Goal: Information Seeking & Learning: Learn about a topic

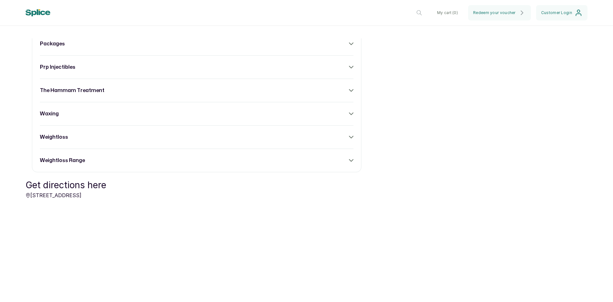
scroll to position [638, 0]
click at [342, 163] on div "weightloss range" at bounding box center [196, 160] width 313 height 8
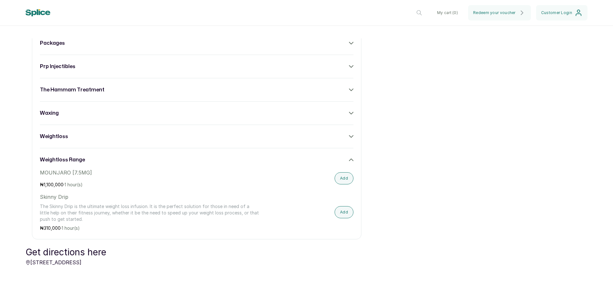
click at [349, 162] on icon at bounding box center [351, 159] width 4 height 4
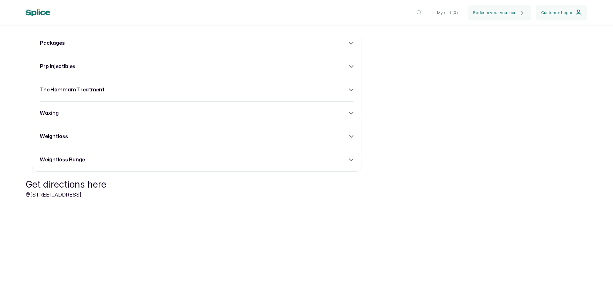
click at [349, 138] on icon at bounding box center [351, 136] width 4 height 4
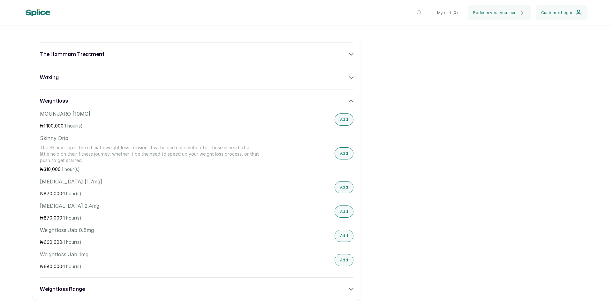
scroll to position [702, 0]
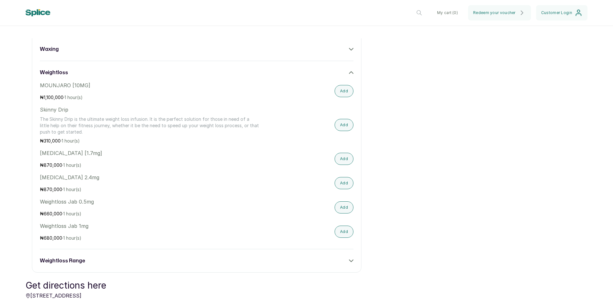
click at [349, 73] on icon at bounding box center [351, 72] width 4 height 2
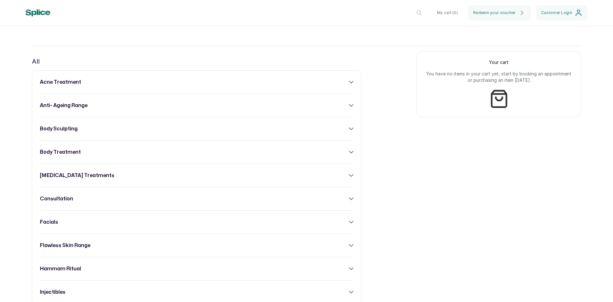
scroll to position [221, 0]
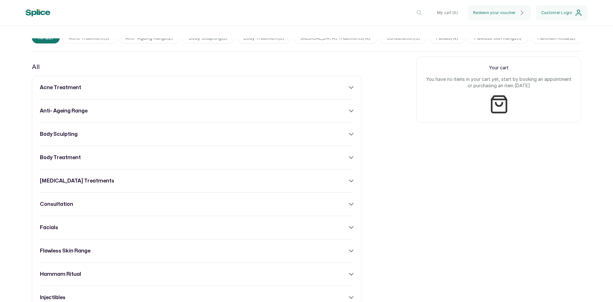
click at [345, 138] on div "body sculpting" at bounding box center [196, 134] width 313 height 8
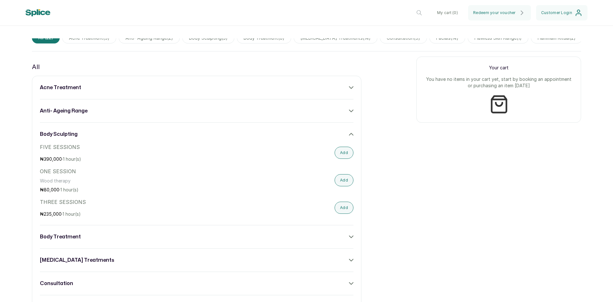
click at [349, 136] on icon at bounding box center [351, 134] width 4 height 4
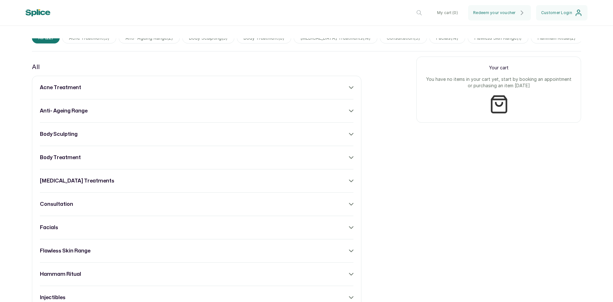
click at [123, 161] on div "body treatment" at bounding box center [196, 157] width 313 height 8
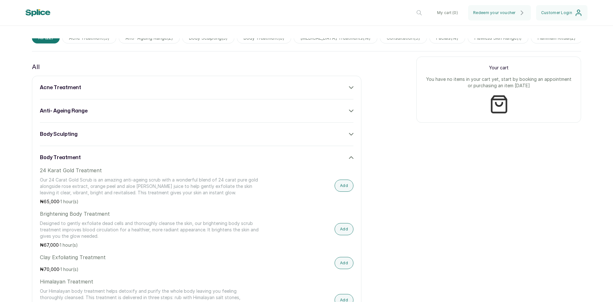
click at [123, 161] on div "body treatment" at bounding box center [196, 157] width 313 height 8
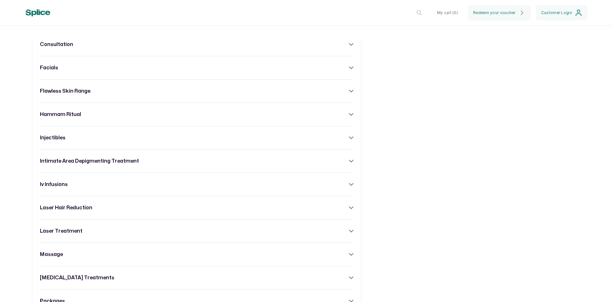
scroll to position [413, 0]
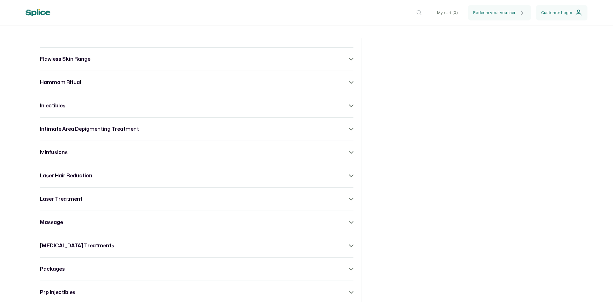
click at [94, 200] on div "laser treatment" at bounding box center [196, 199] width 313 height 8
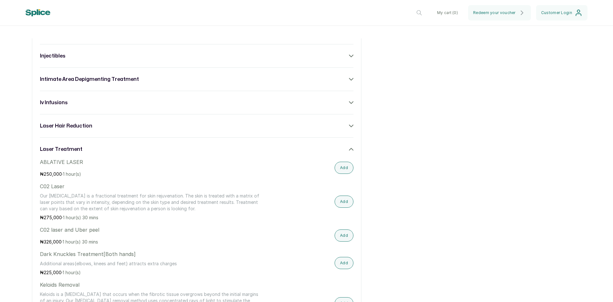
scroll to position [444, 0]
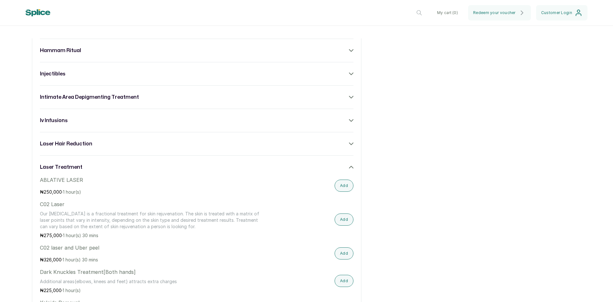
click at [93, 170] on div "laser treatment" at bounding box center [196, 167] width 313 height 8
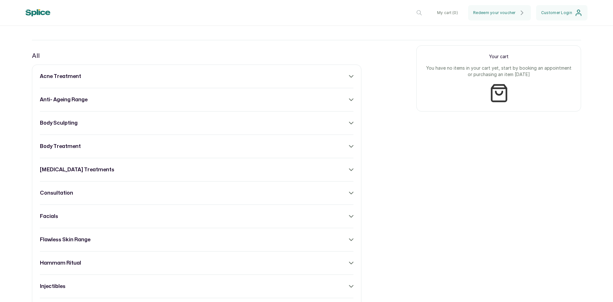
scroll to position [221, 0]
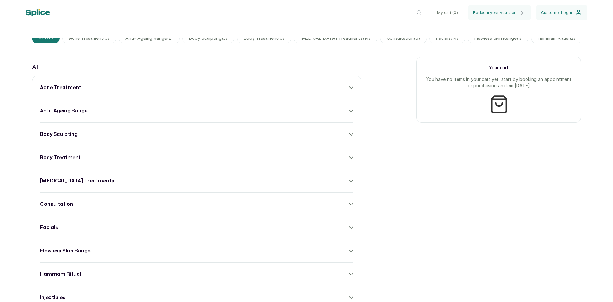
click at [83, 91] on div "acne treatment" at bounding box center [196, 88] width 313 height 8
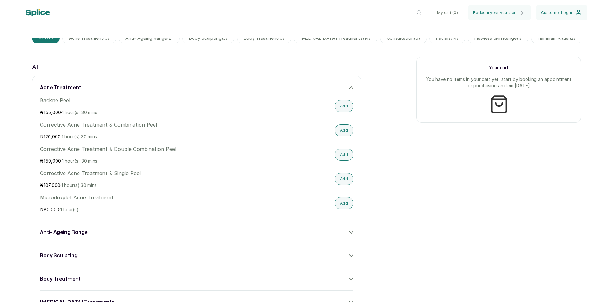
click at [68, 101] on div "acne treatment Backne Peel ₦ 155,000 · 1 hour(s) 30 mins Add Corrective Acne Tr…" at bounding box center [196, 148] width 313 height 129
click at [71, 91] on h3 "acne treatment" at bounding box center [60, 88] width 41 height 8
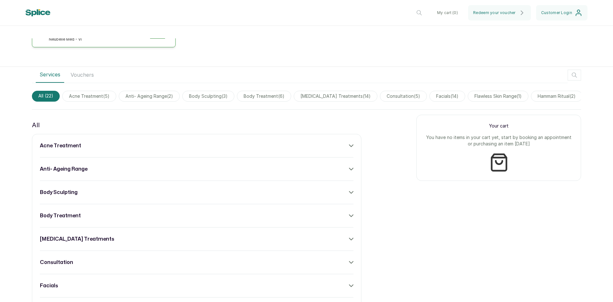
scroll to position [189, 0]
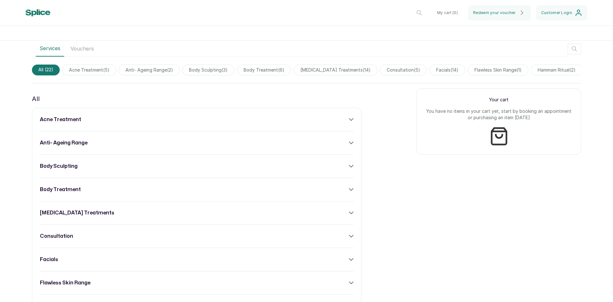
click at [90, 146] on div "anti- ageing range" at bounding box center [196, 143] width 313 height 8
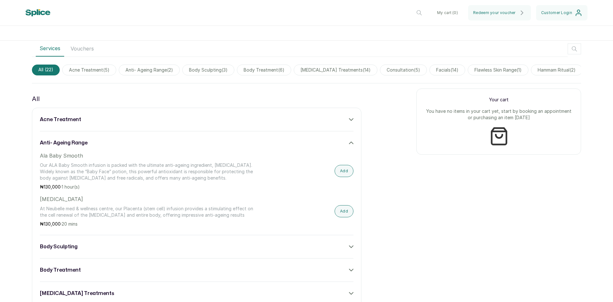
click at [101, 146] on div "anti- ageing range" at bounding box center [196, 143] width 313 height 8
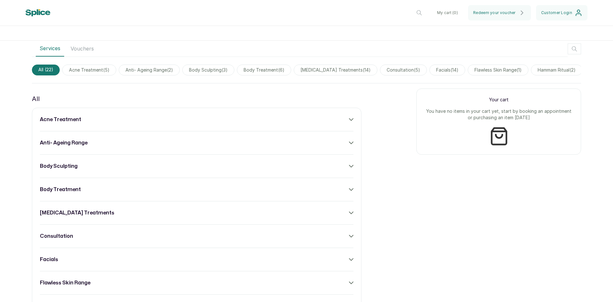
click at [93, 170] on div "body sculpting" at bounding box center [196, 166] width 313 height 8
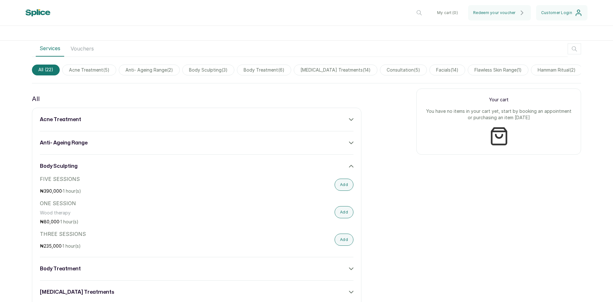
click at [93, 170] on div "body sculpting" at bounding box center [196, 166] width 313 height 8
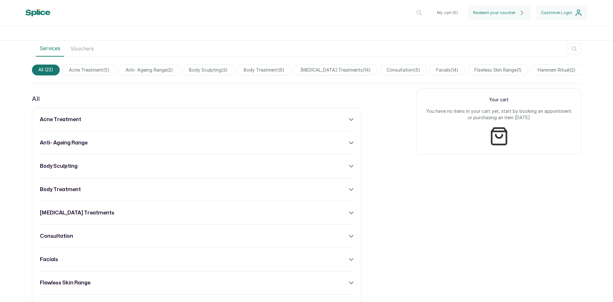
click at [88, 193] on div "body treatment" at bounding box center [196, 189] width 313 height 8
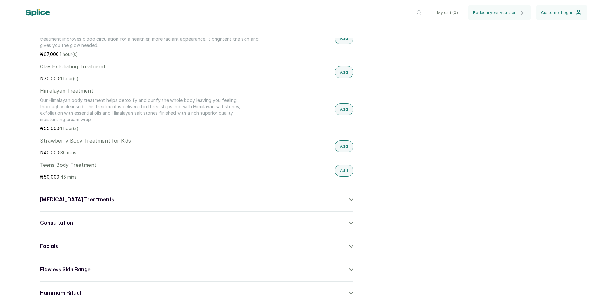
scroll to position [413, 0]
click at [92, 199] on h3 "[MEDICAL_DATA] treatments" at bounding box center [77, 199] width 74 height 8
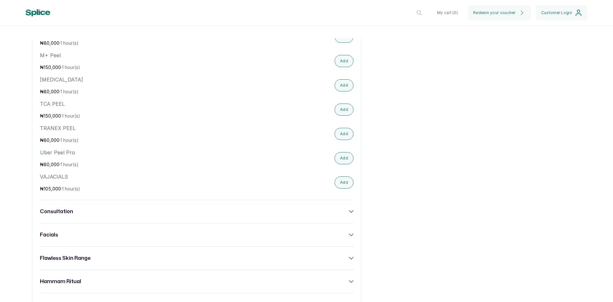
scroll to position [764, 0]
click at [89, 210] on div "consultation" at bounding box center [196, 210] width 313 height 8
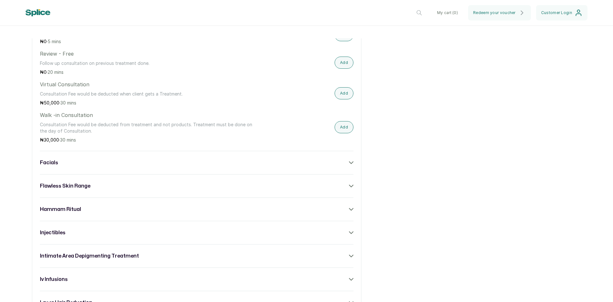
scroll to position [987, 0]
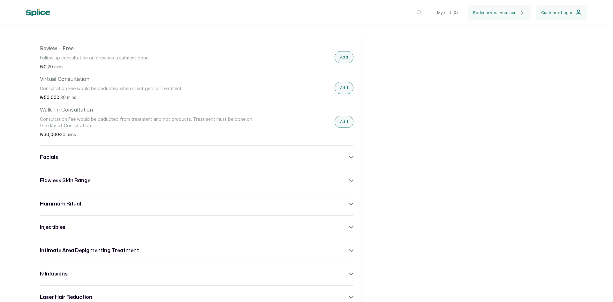
click at [44, 156] on h3 "facials" at bounding box center [49, 157] width 18 height 8
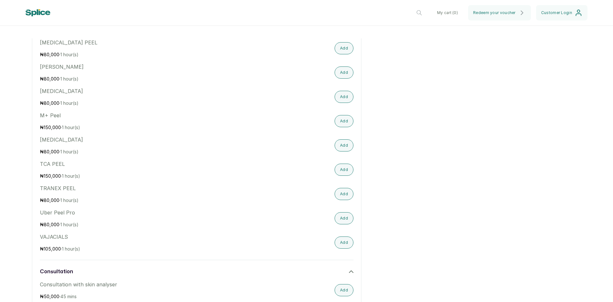
scroll to position [670, 0]
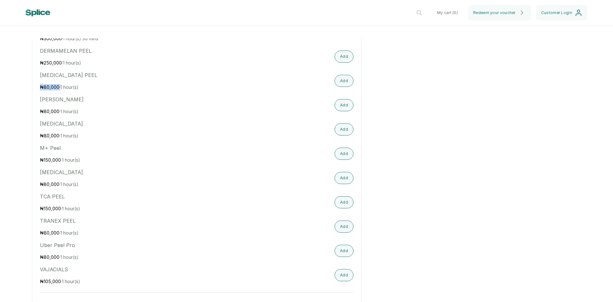
drag, startPoint x: 40, startPoint y: 85, endPoint x: 59, endPoint y: 87, distance: 19.3
click at [59, 87] on p "₦ 80,000 · 1 hour(s)" at bounding box center [149, 87] width 219 height 6
copy p "₦ 80,000"
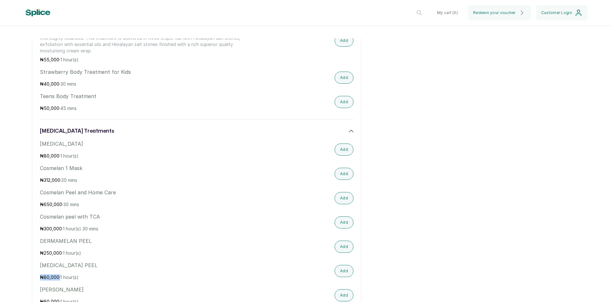
scroll to position [479, 0]
click at [341, 131] on div "[MEDICAL_DATA] treatments" at bounding box center [196, 133] width 313 height 8
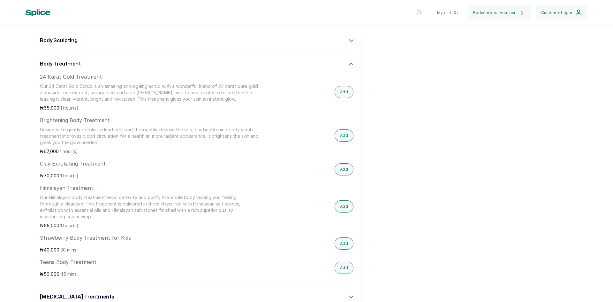
scroll to position [255, 0]
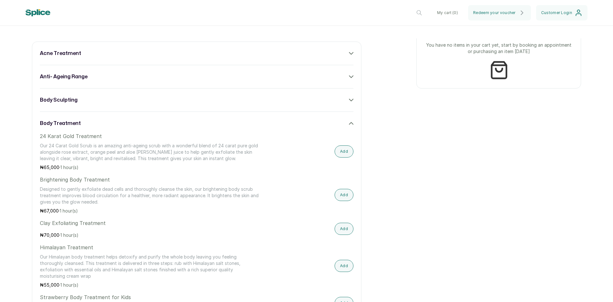
click at [345, 127] on div "body treatment" at bounding box center [196, 123] width 313 height 8
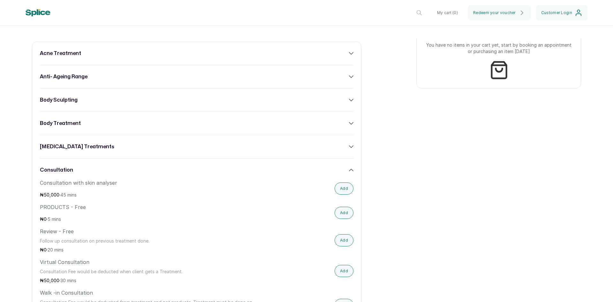
click at [341, 172] on div "consultation" at bounding box center [196, 170] width 313 height 8
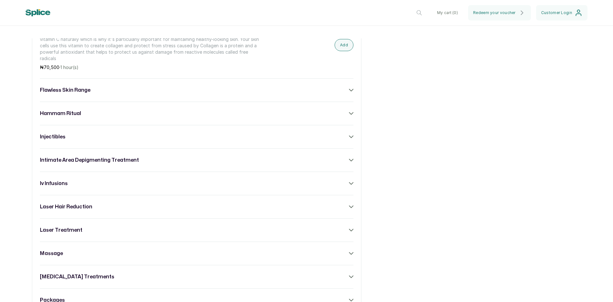
scroll to position [925, 0]
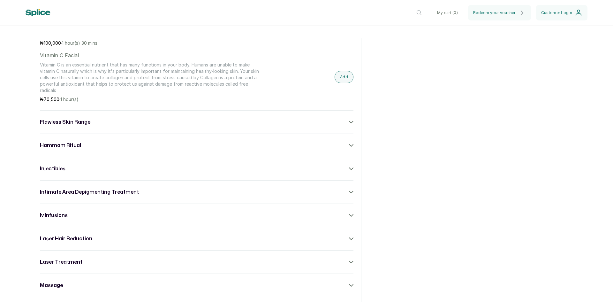
click at [93, 149] on div "hammam ritual" at bounding box center [196, 145] width 313 height 8
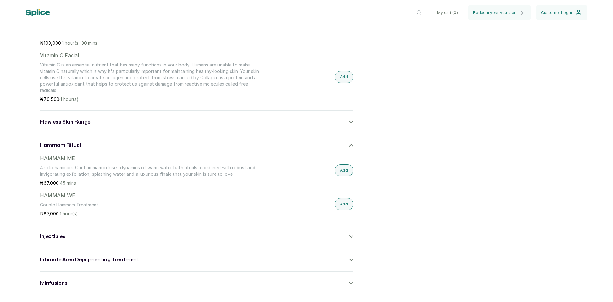
click at [92, 149] on div "hammam ritual" at bounding box center [196, 145] width 313 height 8
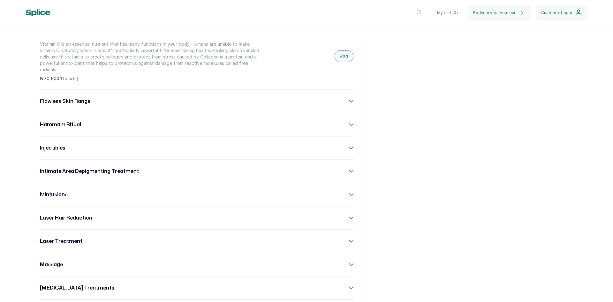
scroll to position [957, 0]
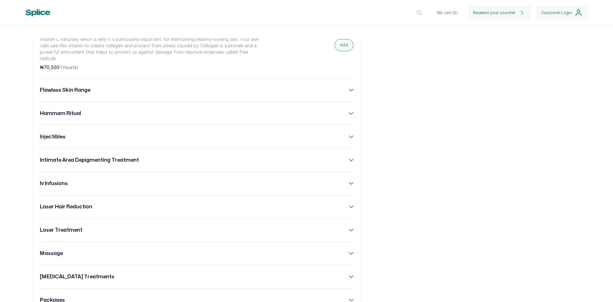
click at [86, 138] on div "injectibles" at bounding box center [196, 137] width 313 height 8
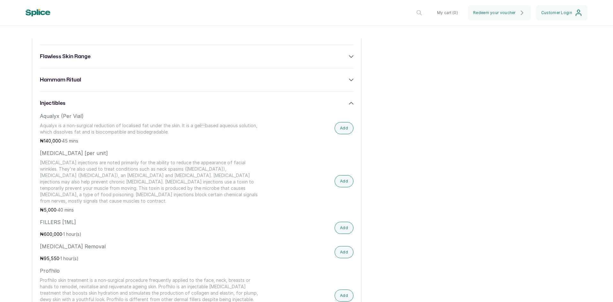
scroll to position [989, 0]
click at [93, 108] on div "injectibles" at bounding box center [196, 105] width 313 height 8
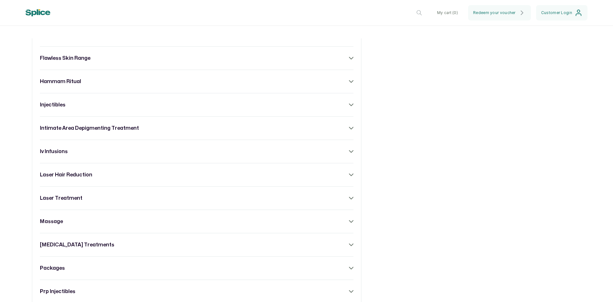
click at [119, 155] on div "iv infusions" at bounding box center [196, 151] width 313 height 8
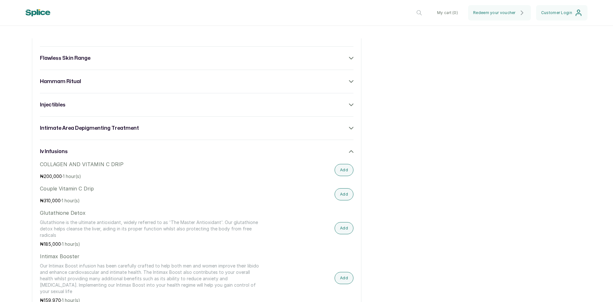
click at [120, 155] on div "iv infusions" at bounding box center [196, 151] width 313 height 8
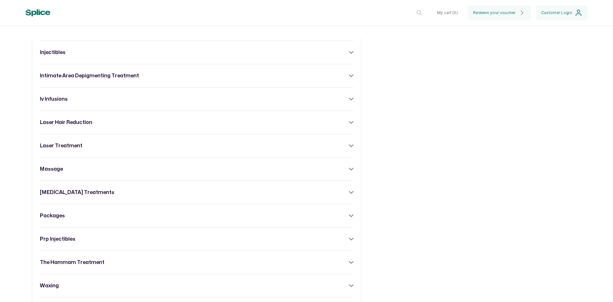
scroll to position [1053, 0]
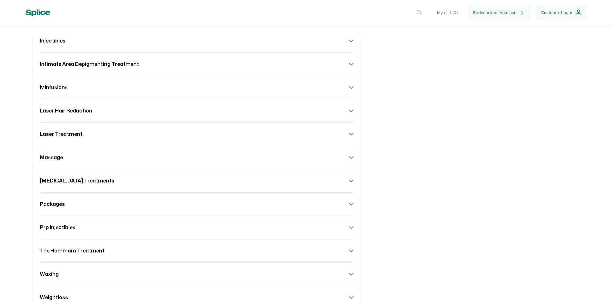
click at [112, 184] on div "[MEDICAL_DATA] treatments" at bounding box center [196, 181] width 313 height 8
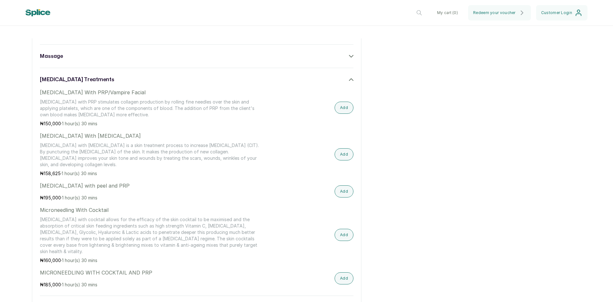
scroll to position [1149, 0]
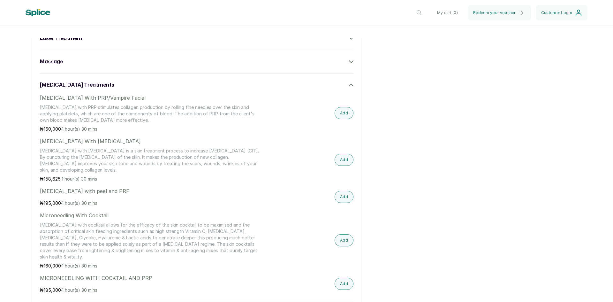
click at [92, 89] on h3 "[MEDICAL_DATA] treatments" at bounding box center [77, 85] width 74 height 8
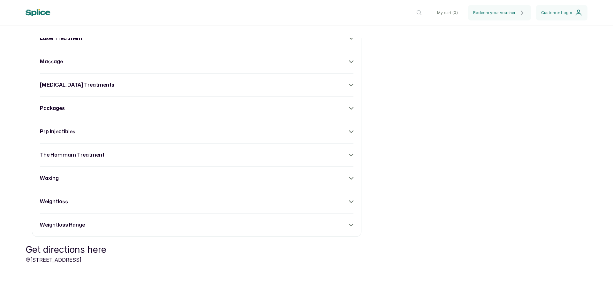
click at [140, 65] on div "massage" at bounding box center [196, 62] width 313 height 8
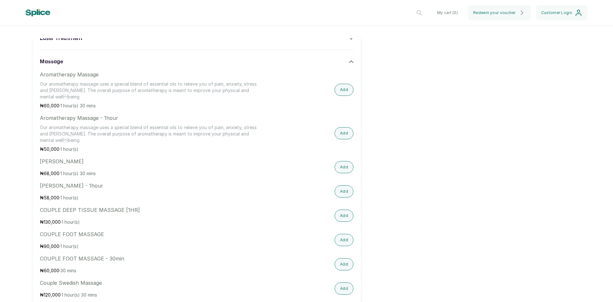
click at [152, 109] on p "₦ 60,000 · 1 hour(s) 30 mins" at bounding box center [149, 105] width 219 height 6
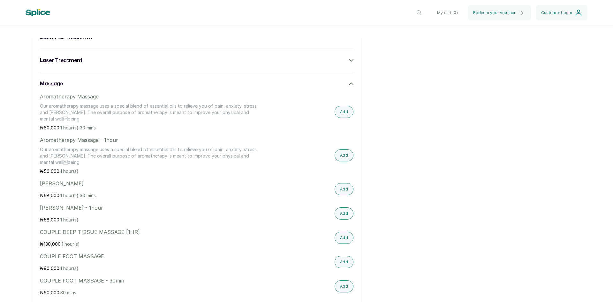
scroll to position [1117, 0]
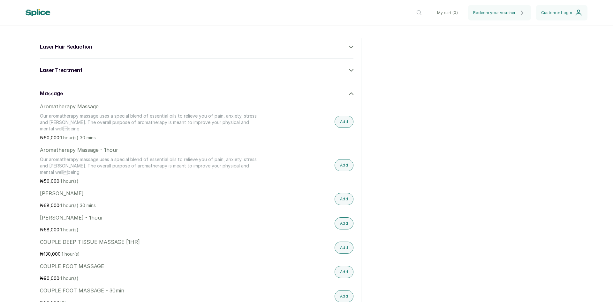
click at [349, 96] on icon at bounding box center [351, 93] width 4 height 4
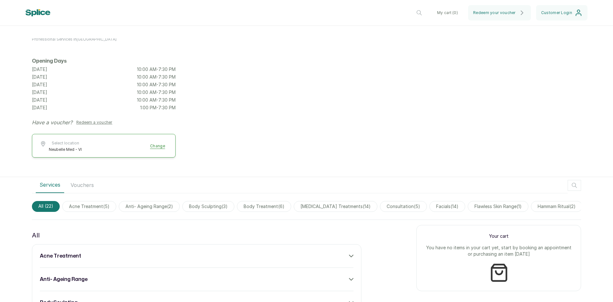
scroll to position [0, 0]
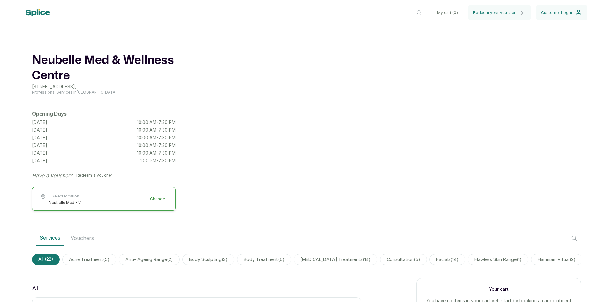
click at [157, 201] on button "Select location Neubelle Med - VI Change" at bounding box center [104, 198] width 128 height 11
click at [214, 195] on div "[GEOGRAPHIC_DATA] [STREET_ADDRESS] , , Professional Services in [GEOGRAPHIC_DAT…" at bounding box center [306, 133] width 613 height 191
